Goal: Share content

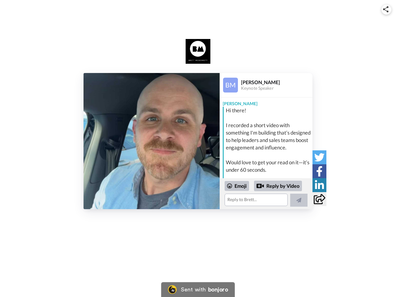
click at [386, 9] on img at bounding box center [386, 9] width 6 height 6
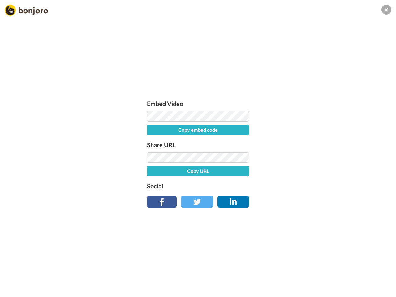
click at [152, 141] on label "Share URL" at bounding box center [198, 145] width 102 height 10
click at [266, 194] on div "Embed Video Copy embed code Share URL Copy URL Social" at bounding box center [198, 181] width 396 height 297
click at [237, 186] on label "Social" at bounding box center [198, 186] width 102 height 10
click at [278, 186] on div "Embed Video Copy embed code Share URL Copy URL Social" at bounding box center [198, 181] width 396 height 297
click at [299, 200] on div "Embed Video Copy embed code Share URL Copy URL Social" at bounding box center [198, 181] width 396 height 297
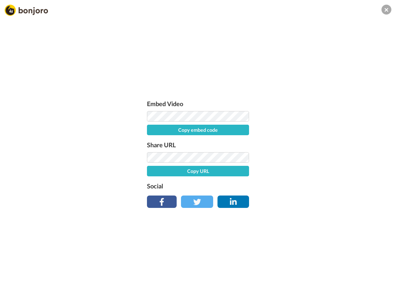
click at [319, 157] on div "Embed Video Copy embed code Share URL Copy URL Social" at bounding box center [198, 181] width 396 height 297
click at [319, 171] on div "Embed Video Copy embed code Share URL Copy URL Social" at bounding box center [198, 181] width 396 height 297
click at [319, 185] on div "Embed Video Copy embed code Share URL Copy URL Social" at bounding box center [198, 181] width 396 height 297
click at [319, 199] on div "Embed Video Copy embed code Share URL Copy URL Social" at bounding box center [198, 181] width 396 height 297
